Goal: Check status

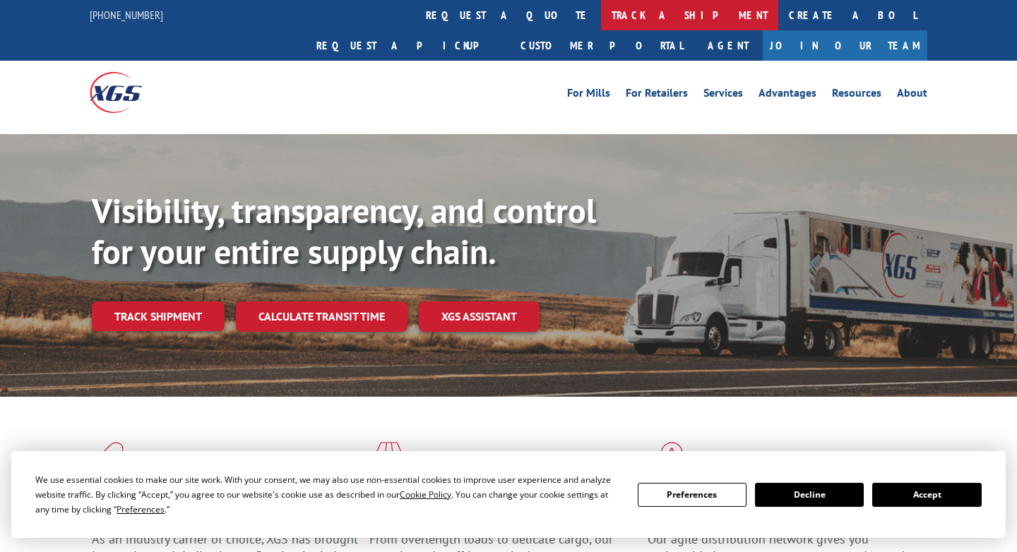
click at [601, 18] on link "track a shipment" at bounding box center [689, 15] width 177 height 30
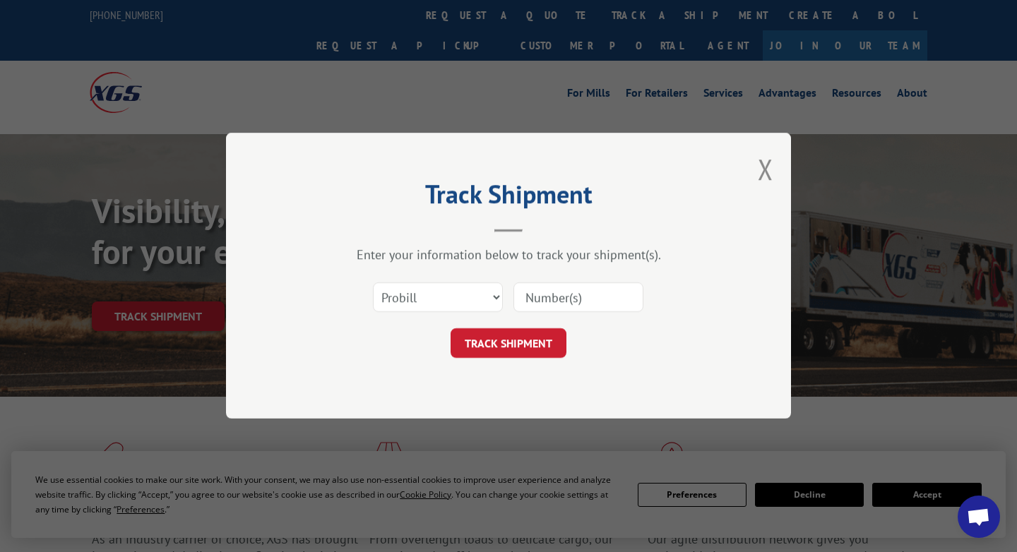
click at [558, 289] on input at bounding box center [578, 298] width 130 height 30
paste input "15969358"
type input "15969358"
click at [532, 351] on button "TRACK SHIPMENT" at bounding box center [508, 344] width 116 height 30
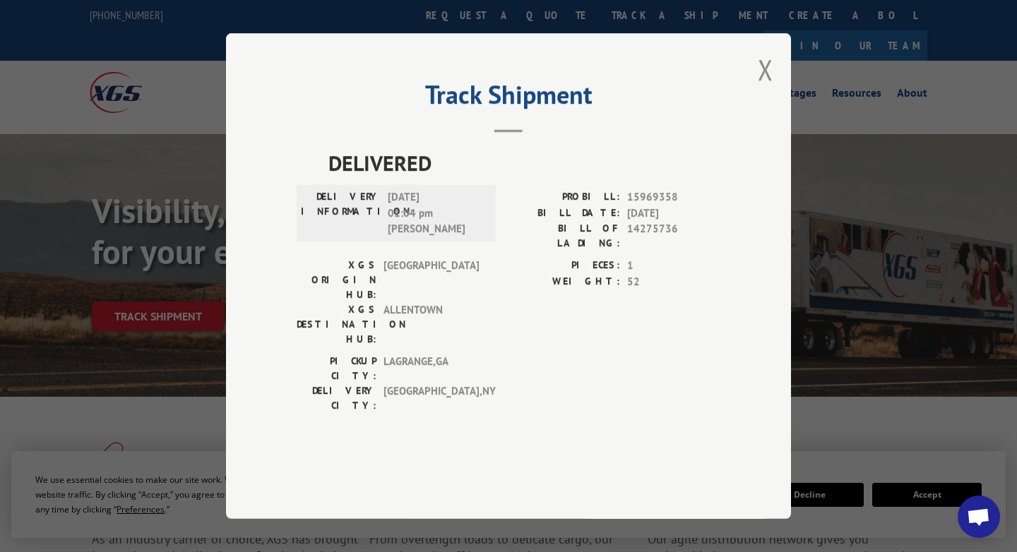
drag, startPoint x: 520, startPoint y: 354, endPoint x: 486, endPoint y: 355, distance: 34.6
click at [486, 355] on div "PICKUP CITY: [GEOGRAPHIC_DATA] , [GEOGRAPHIC_DATA]: [GEOGRAPHIC_DATA] , [GEOGRA…" at bounding box center [509, 387] width 424 height 66
click at [765, 88] on button "Close modal" at bounding box center [766, 69] width 16 height 37
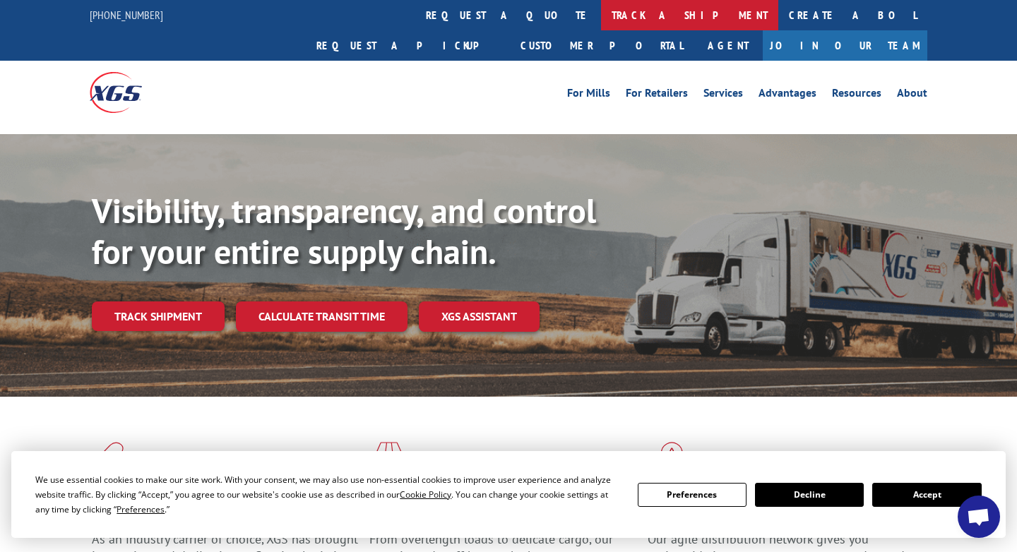
click at [601, 15] on link "track a shipment" at bounding box center [689, 15] width 177 height 30
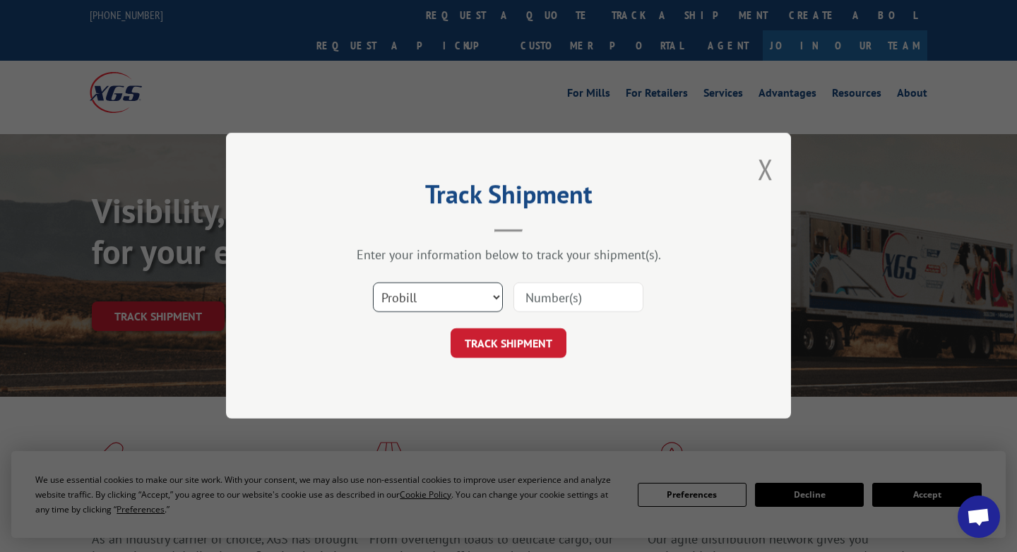
click at [432, 304] on select "Select category... Probill BOL PO" at bounding box center [438, 298] width 130 height 30
select select "bol"
click at [373, 283] on select "Select category... Probill BOL PO" at bounding box center [438, 298] width 130 height 30
click at [544, 300] on input at bounding box center [578, 298] width 130 height 30
paste input "15969358"
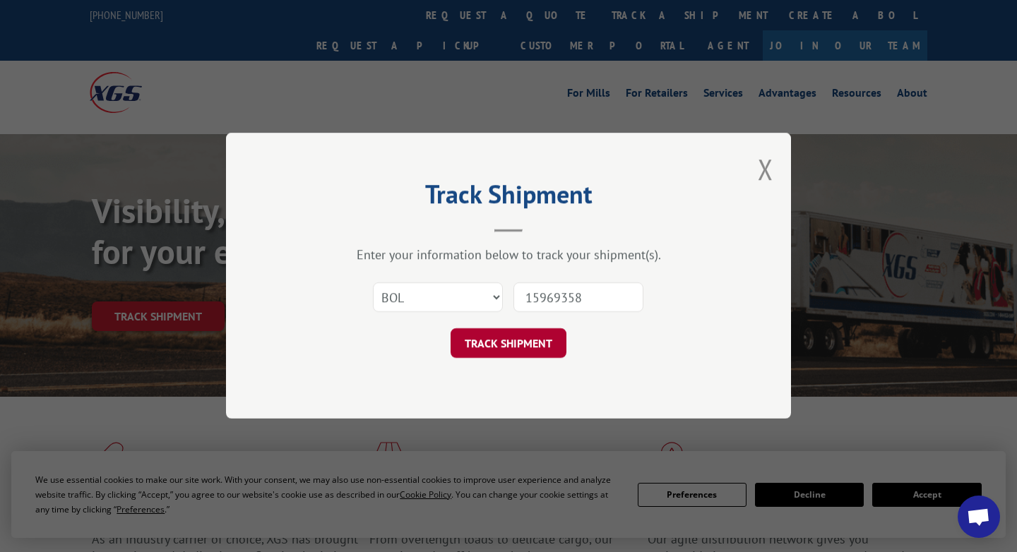
type input "15969358"
click at [527, 345] on button "TRACK SHIPMENT" at bounding box center [508, 344] width 116 height 30
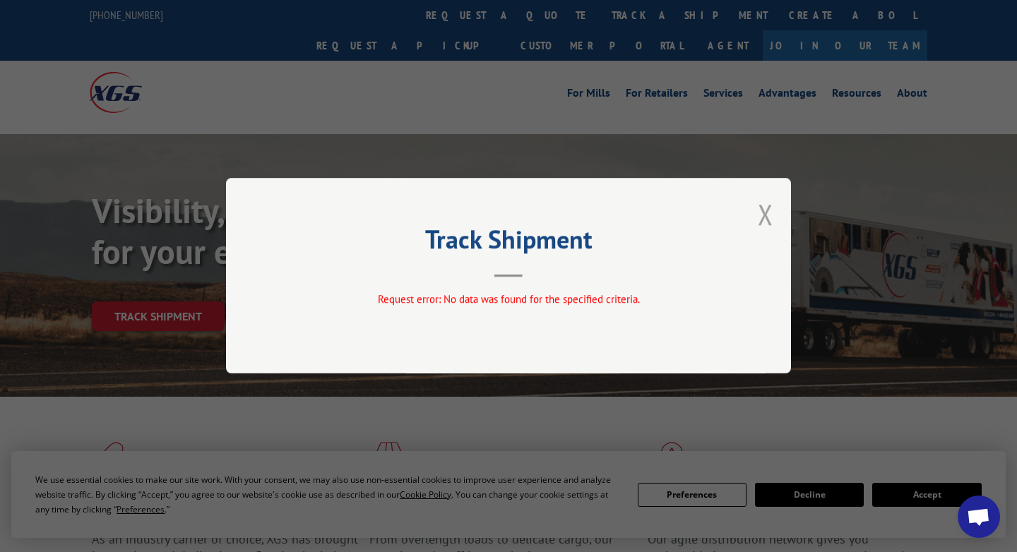
click at [763, 217] on button "Close modal" at bounding box center [766, 214] width 16 height 37
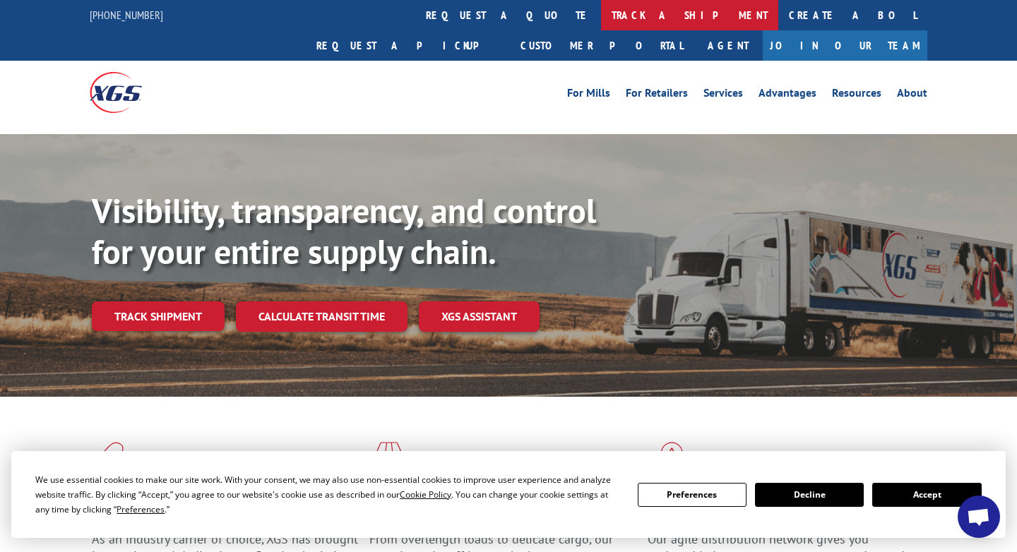
click at [601, 23] on link "track a shipment" at bounding box center [689, 15] width 177 height 30
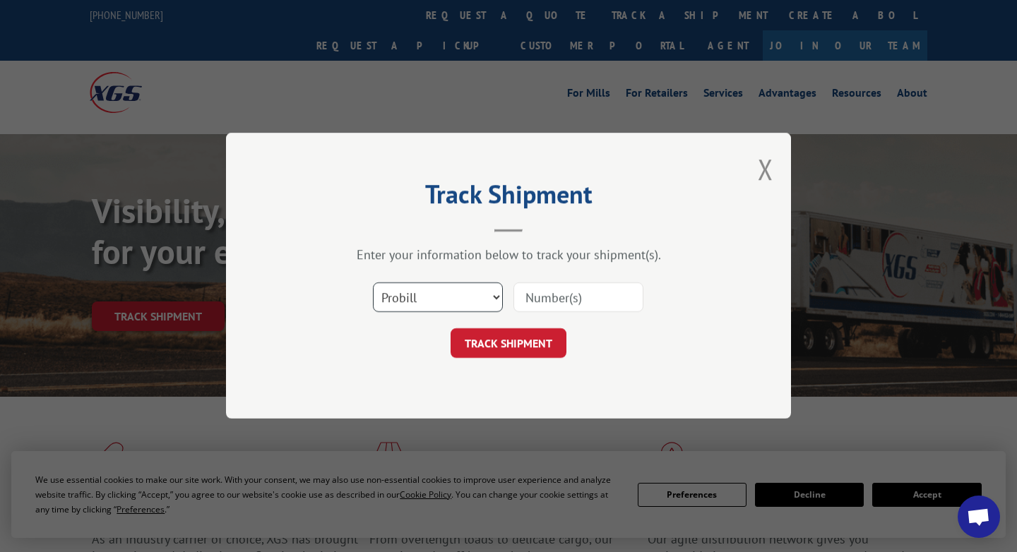
click at [445, 299] on select "Select category... Probill BOL PO" at bounding box center [438, 298] width 130 height 30
select select "po"
click at [373, 283] on select "Select category... Probill BOL PO" at bounding box center [438, 298] width 130 height 30
click at [526, 297] on input at bounding box center [578, 298] width 130 height 30
paste input "15969358"
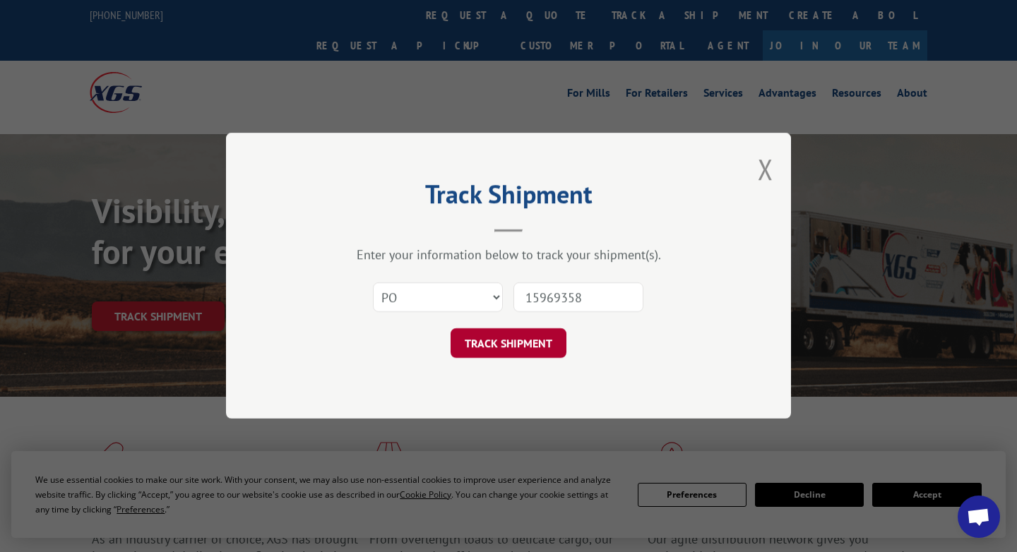
type input "15969358"
click at [538, 342] on button "TRACK SHIPMENT" at bounding box center [508, 344] width 116 height 30
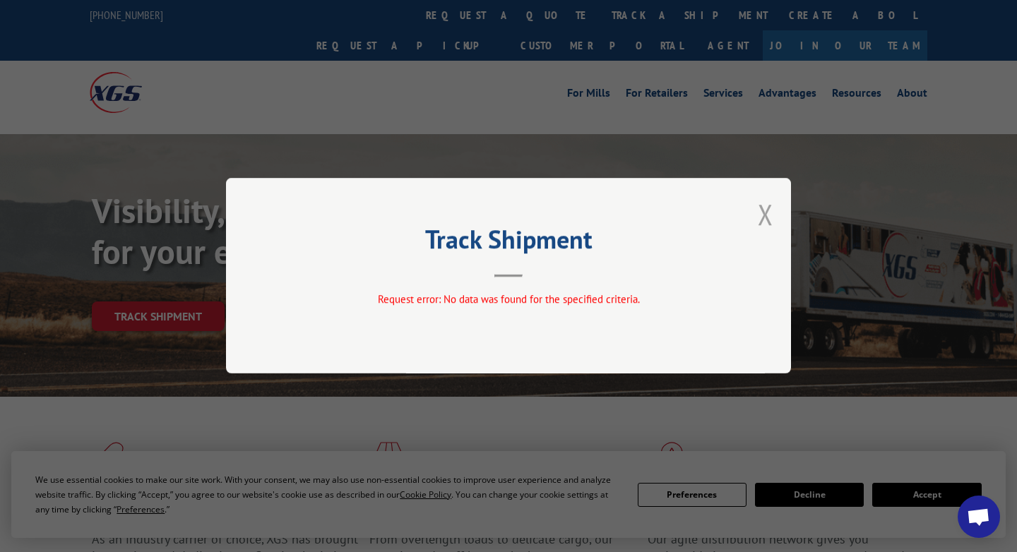
click at [759, 219] on button "Close modal" at bounding box center [766, 214] width 16 height 37
